Goal: Task Accomplishment & Management: Manage account settings

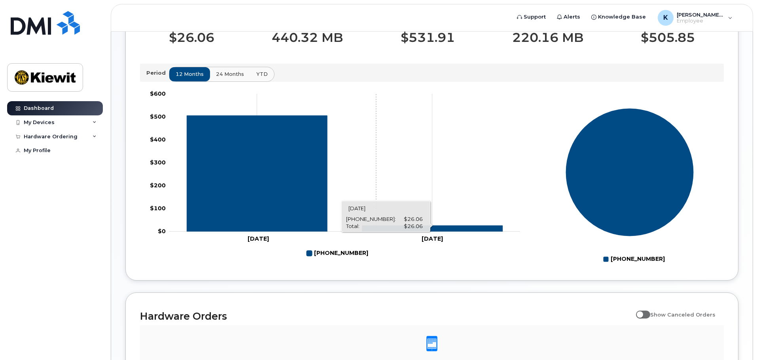
scroll to position [370, 0]
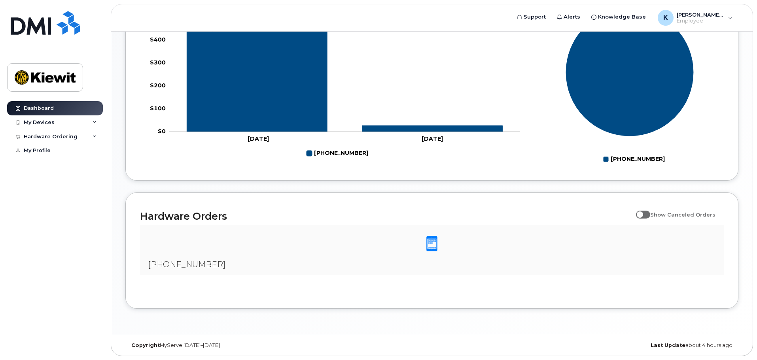
click at [643, 212] on input "Show Canceled Orders" at bounding box center [639, 210] width 6 height 6
checkbox input "false"
click at [60, 118] on div "My Devices" at bounding box center [55, 123] width 96 height 14
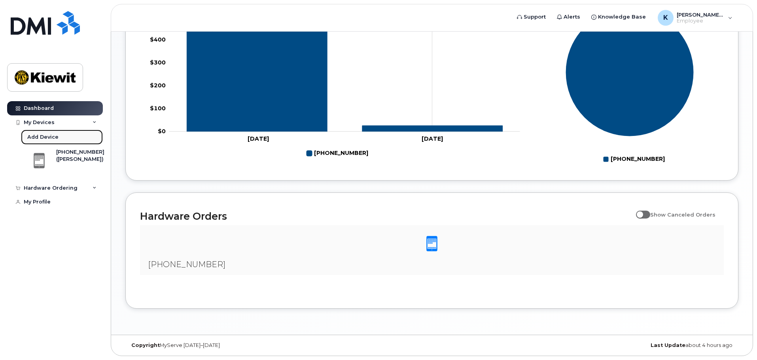
click at [41, 136] on div "Add Device" at bounding box center [42, 137] width 31 height 7
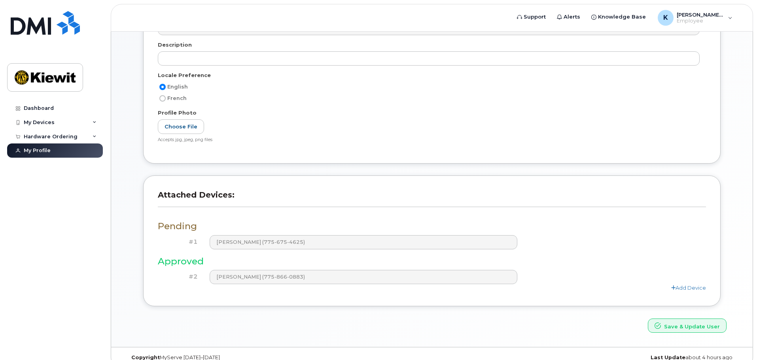
scroll to position [144, 0]
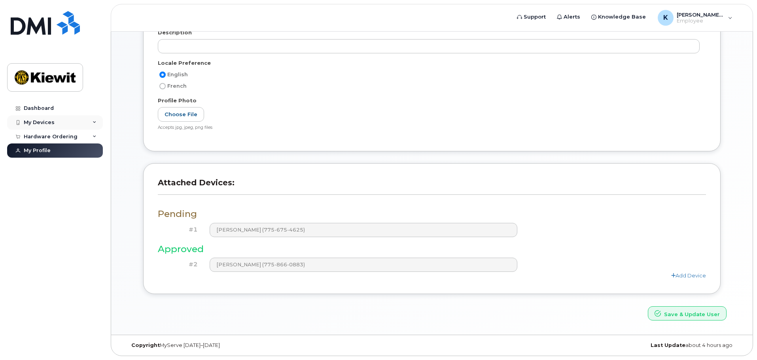
click at [96, 121] on icon at bounding box center [95, 123] width 4 height 4
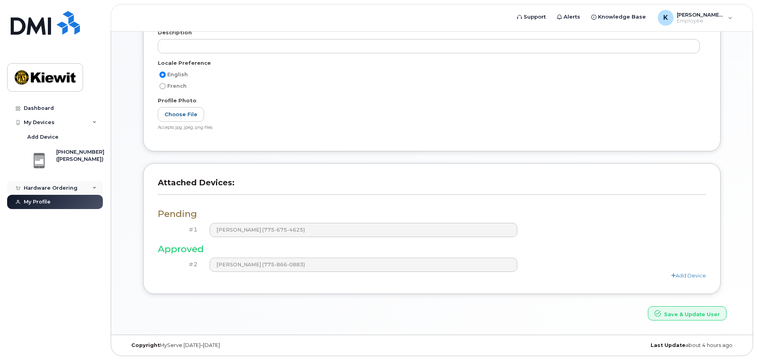
click at [96, 190] on icon at bounding box center [95, 188] width 4 height 4
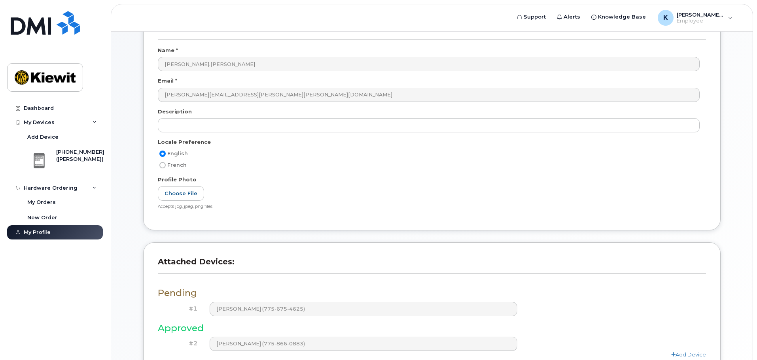
scroll to position [105, 0]
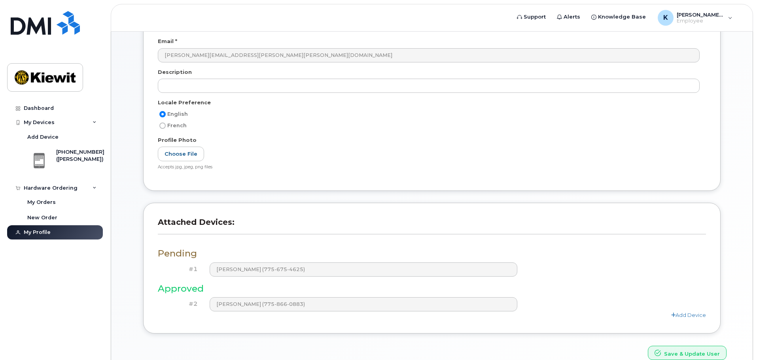
click at [140, 169] on div "User Account Name * Kelly.Kovaleski Email * kelly.kovaleski@kiewit.com Descript…" at bounding box center [431, 85] width 589 height 235
